Goal: Task Accomplishment & Management: Manage account settings

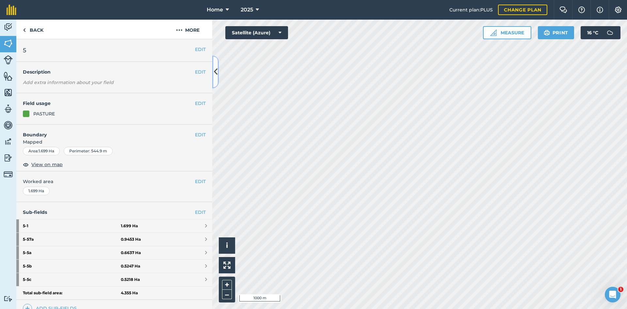
click at [214, 72] on button at bounding box center [215, 72] width 7 height 33
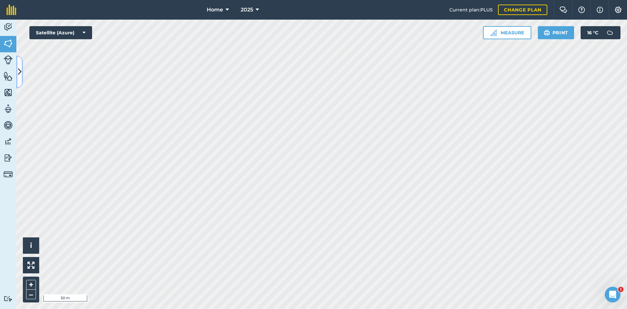
click at [20, 66] on button at bounding box center [19, 72] width 7 height 33
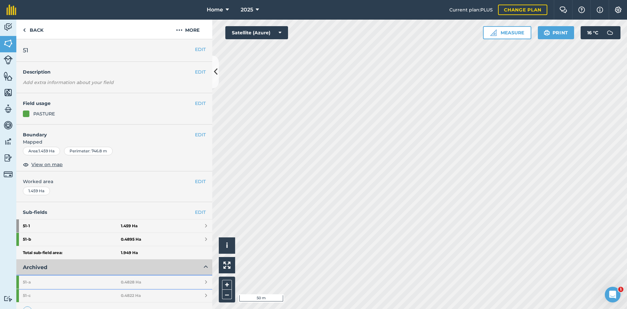
click at [144, 280] on link "51 - a 0.4828 Ha" at bounding box center [114, 281] width 196 height 13
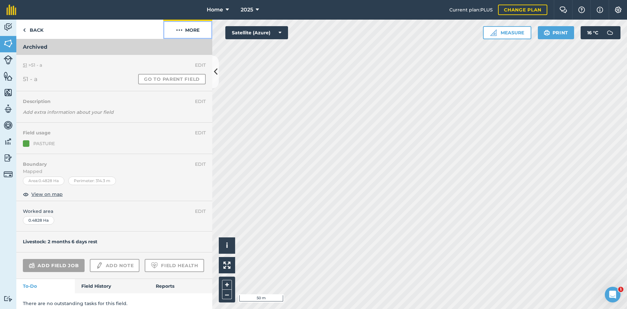
click at [194, 29] on button "More" at bounding box center [187, 29] width 49 height 19
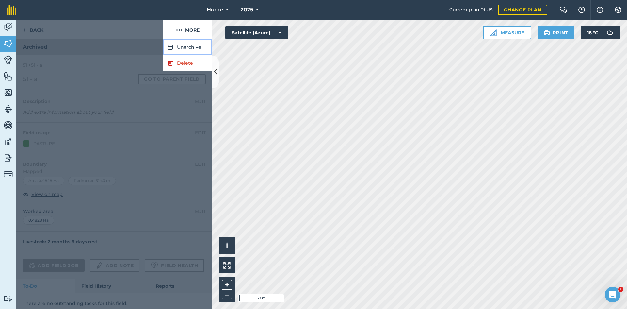
click at [193, 45] on button "Unarchive" at bounding box center [187, 47] width 49 height 16
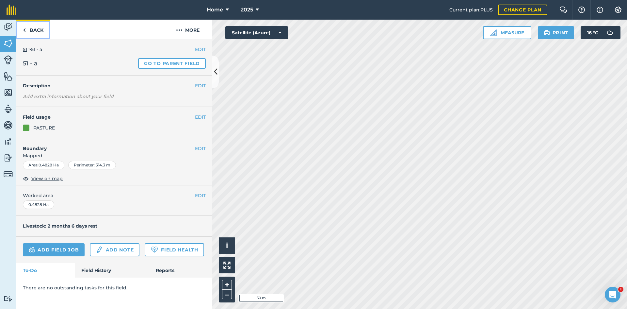
click at [43, 30] on link "Back" at bounding box center [33, 29] width 34 height 19
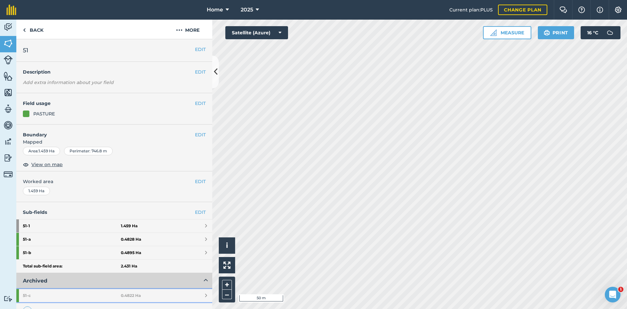
click at [147, 291] on link "51 - c 0.4822 Ha" at bounding box center [114, 295] width 196 height 13
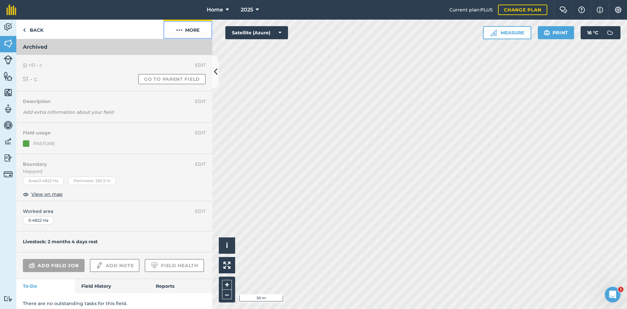
click at [195, 30] on button "More" at bounding box center [187, 29] width 49 height 19
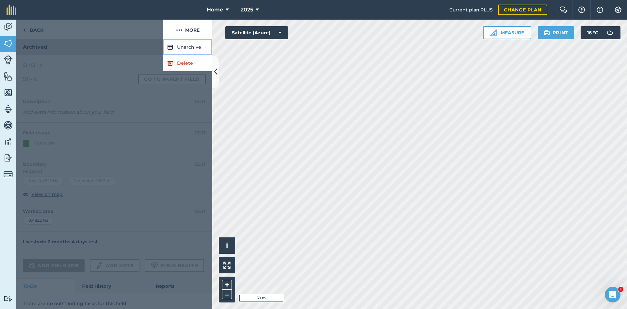
click at [197, 46] on button "Unarchive" at bounding box center [187, 47] width 49 height 16
